Goal: Information Seeking & Learning: Check status

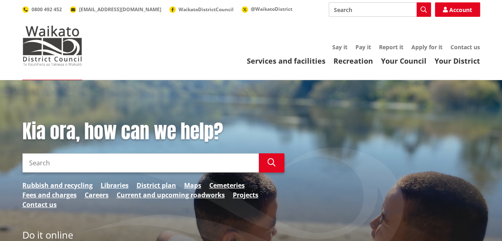
click at [192, 183] on link "Maps" at bounding box center [192, 185] width 17 height 10
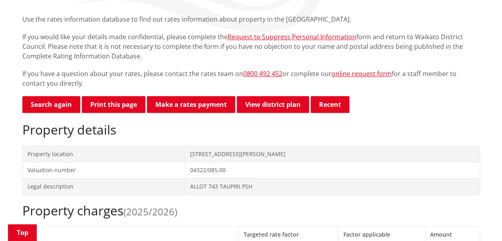
scroll to position [120, 0]
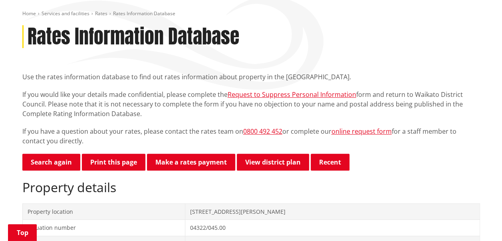
scroll to position [40, 0]
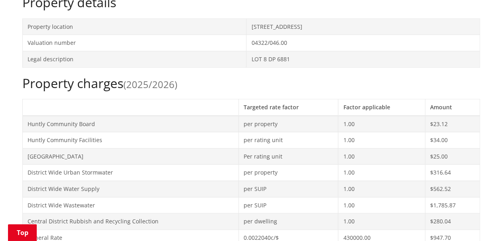
scroll to position [320, 0]
